Goal: Information Seeking & Learning: Learn about a topic

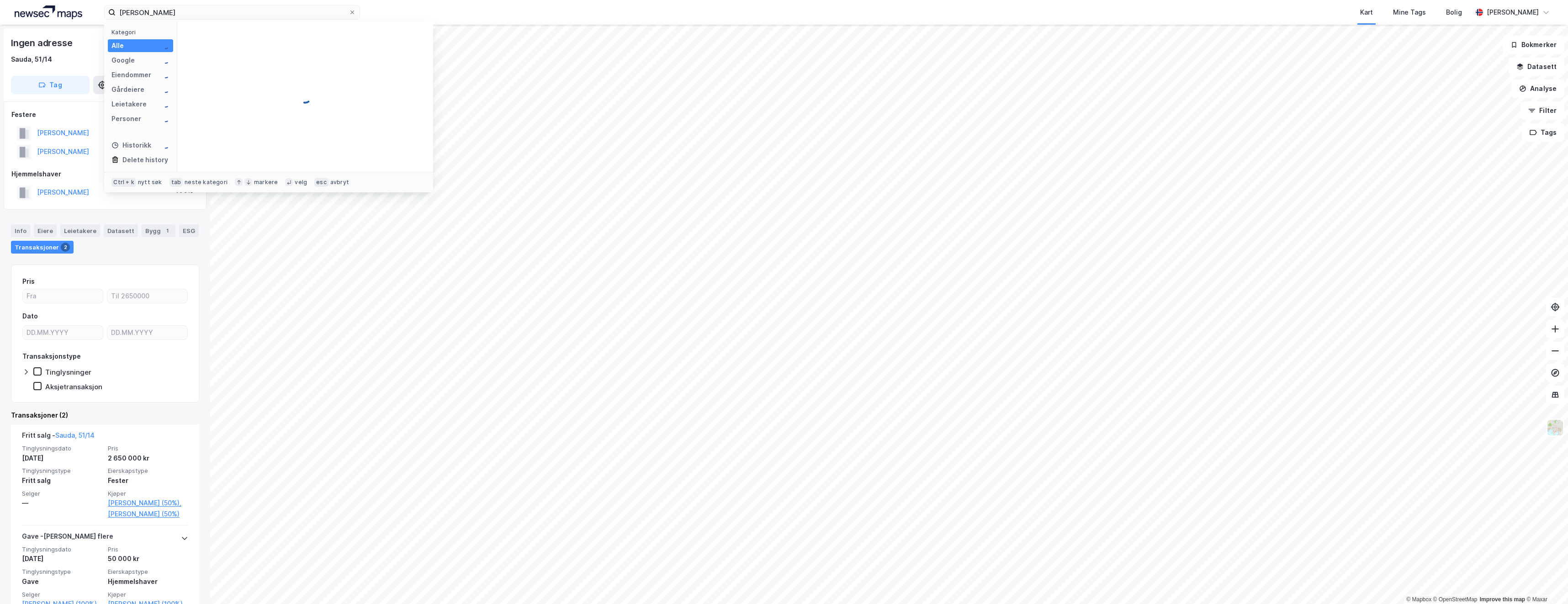
type input "[PERSON_NAME]"
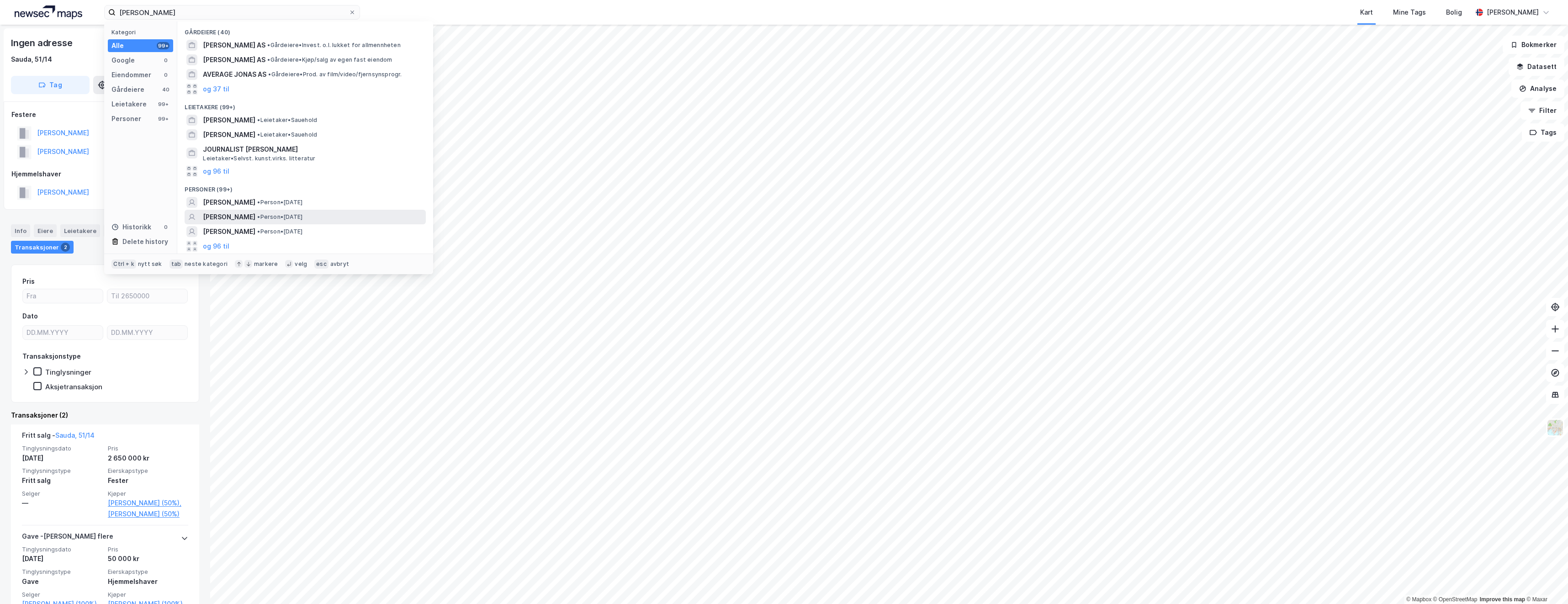
click at [253, 214] on span "[PERSON_NAME]" at bounding box center [229, 217] width 52 height 11
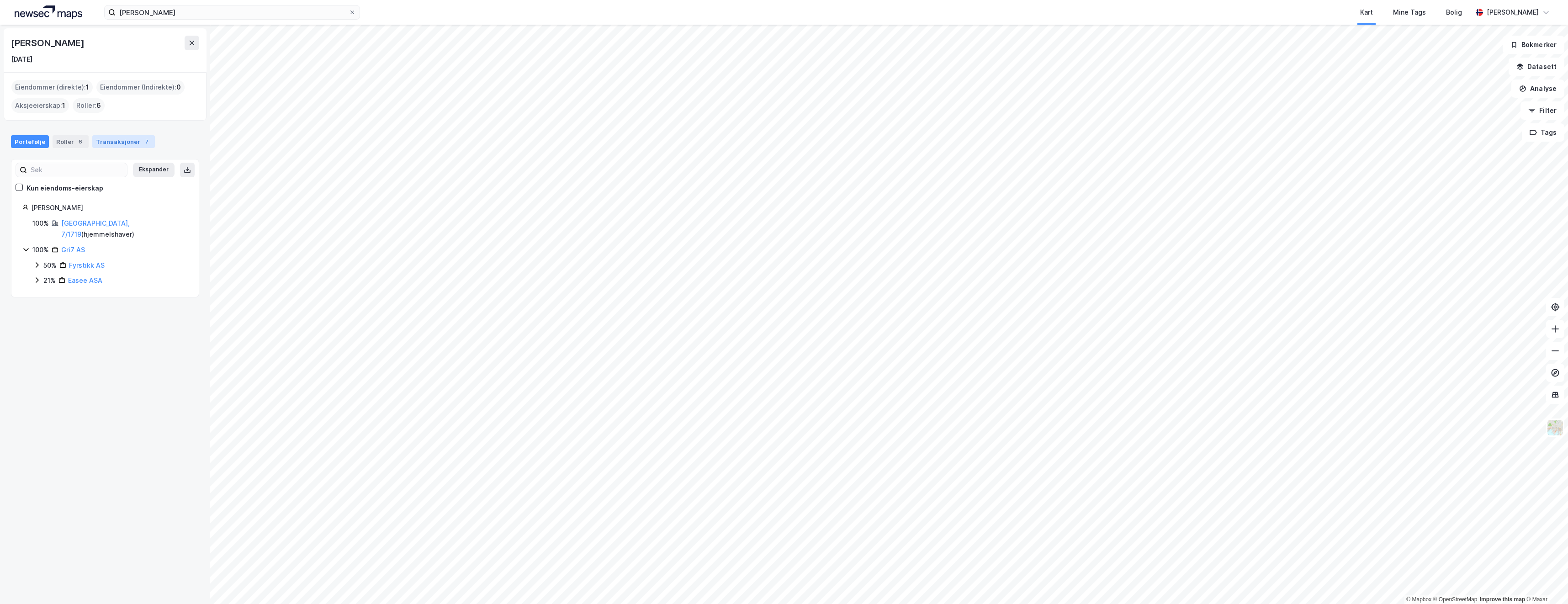
click at [106, 141] on div "Transaksjoner 7" at bounding box center [124, 142] width 63 height 13
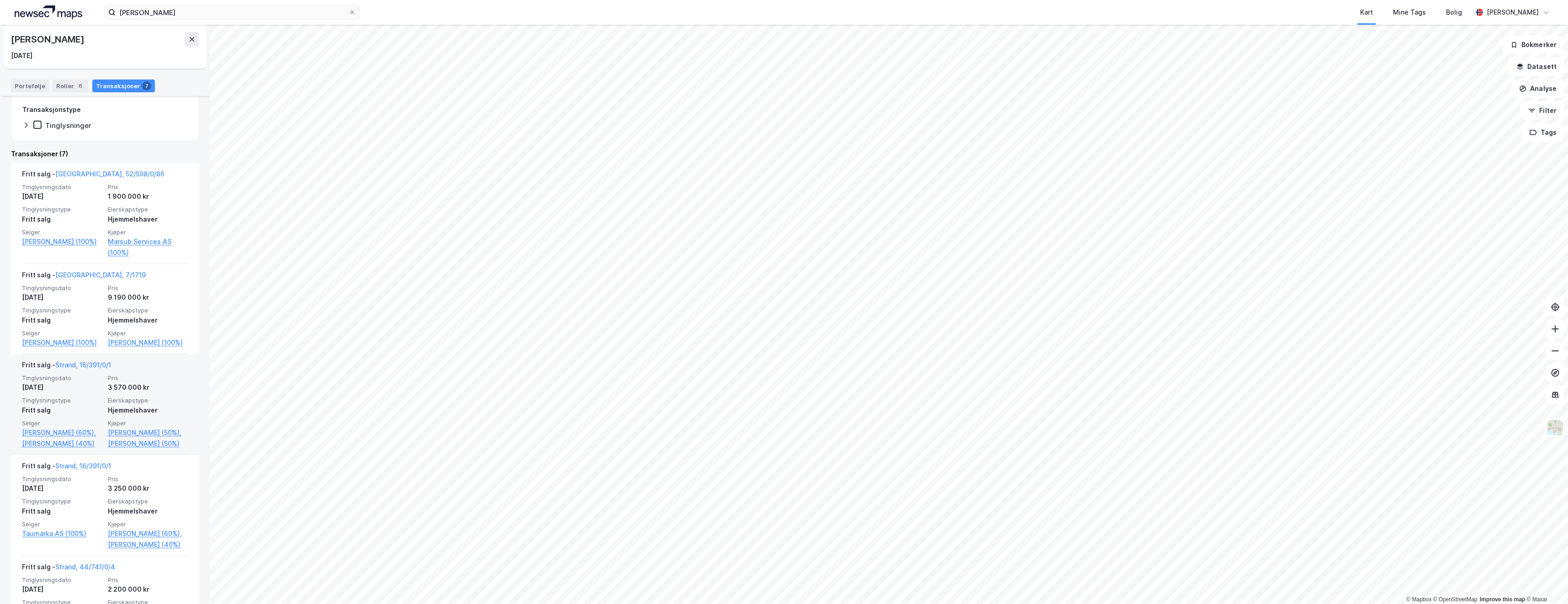
scroll to position [137, 0]
click at [194, 37] on icon at bounding box center [192, 39] width 5 height 5
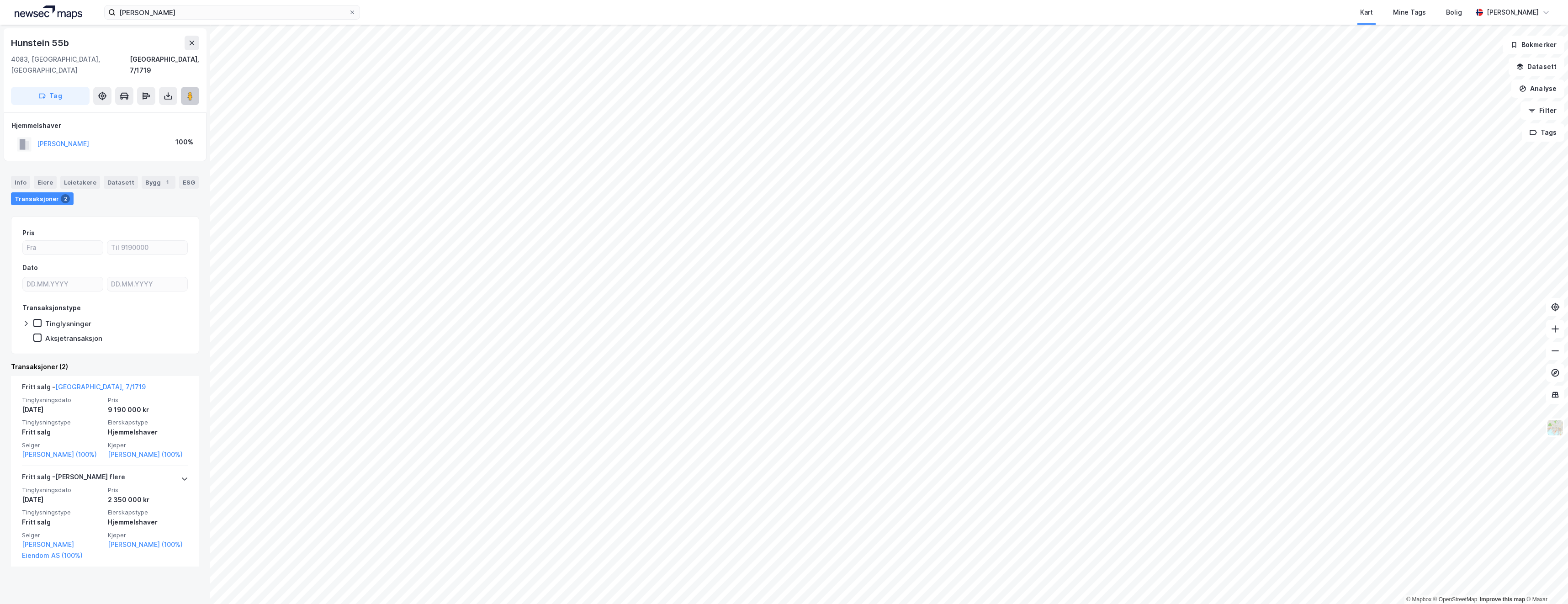
click at [191, 91] on image at bounding box center [190, 96] width 5 height 9
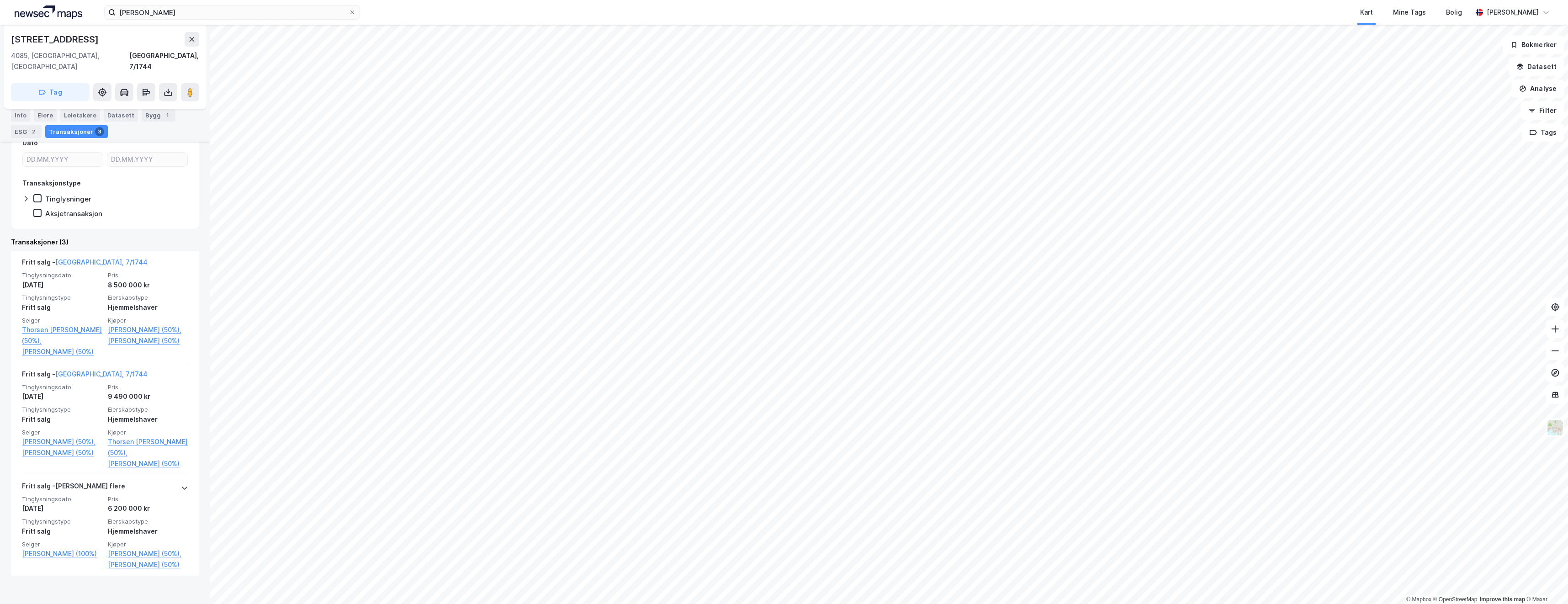
scroll to position [148, 0]
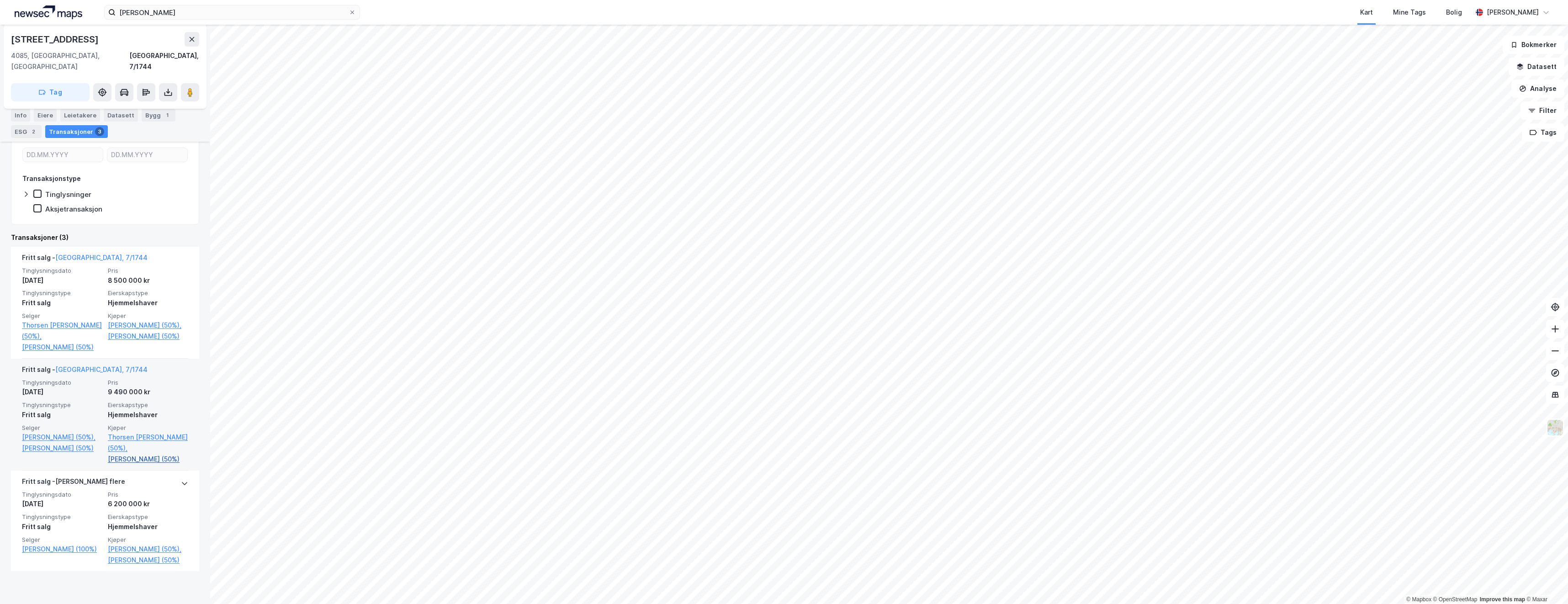
click at [136, 458] on link "[PERSON_NAME] (50%)" at bounding box center [148, 459] width 80 height 11
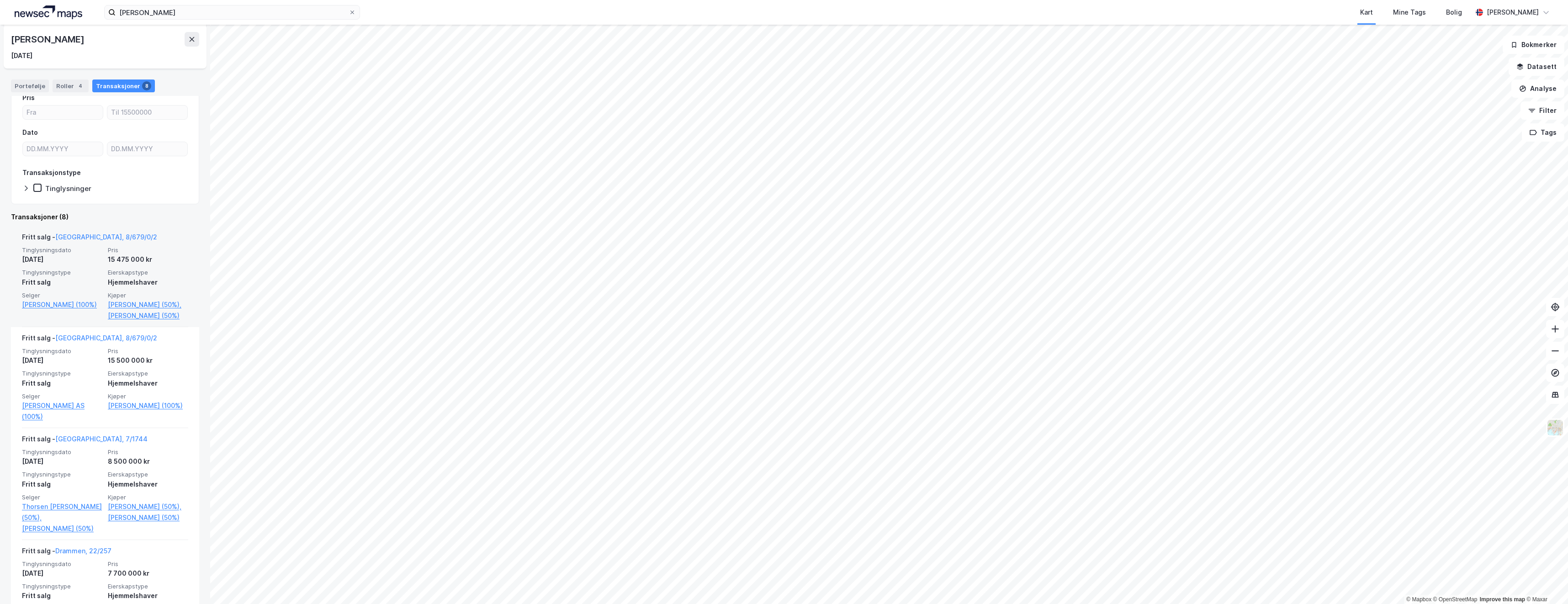
scroll to position [137, 0]
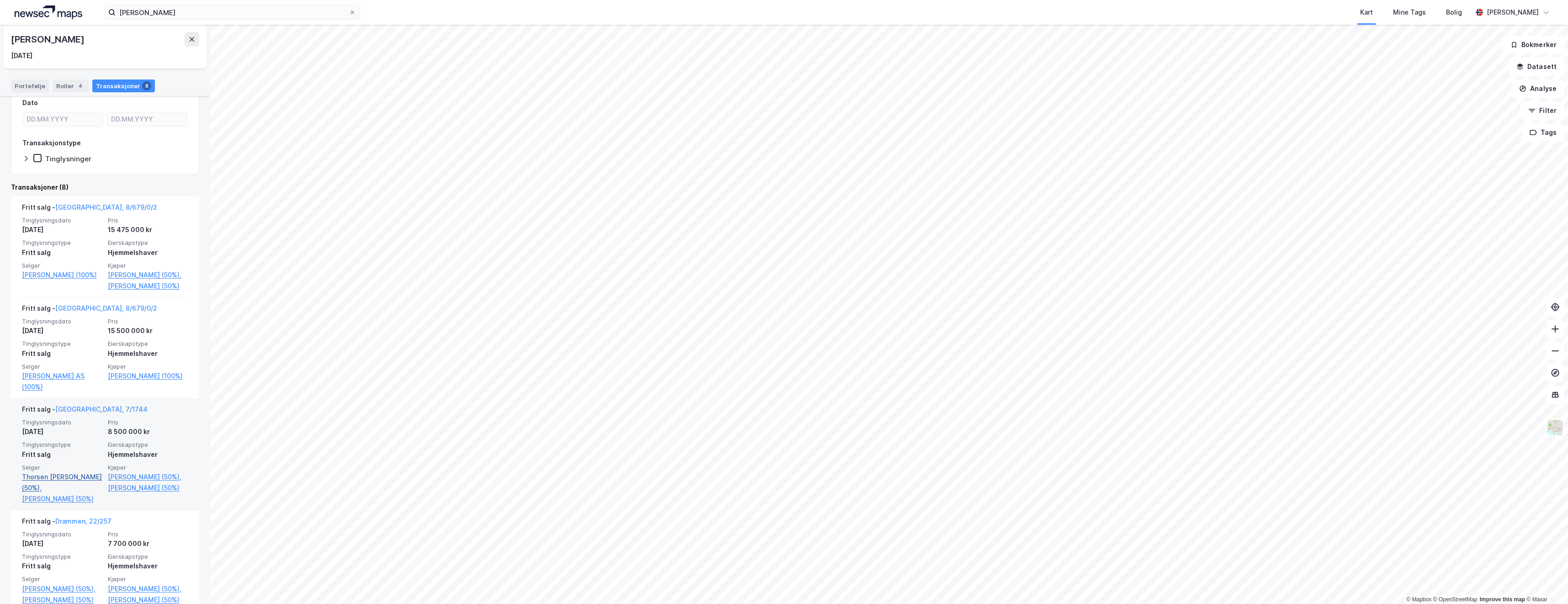
click at [71, 493] on link "Thorsen [PERSON_NAME] (50%)," at bounding box center [62, 482] width 80 height 22
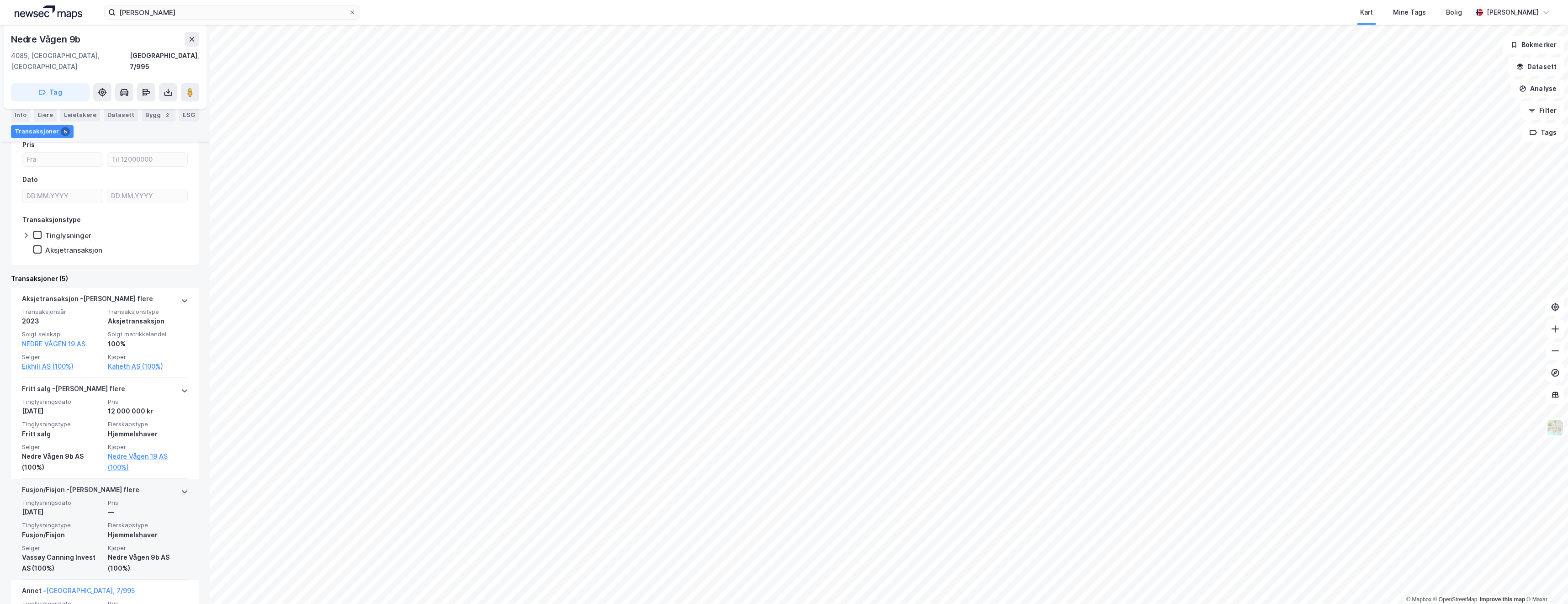
scroll to position [137, 0]
